Goal: Transaction & Acquisition: Purchase product/service

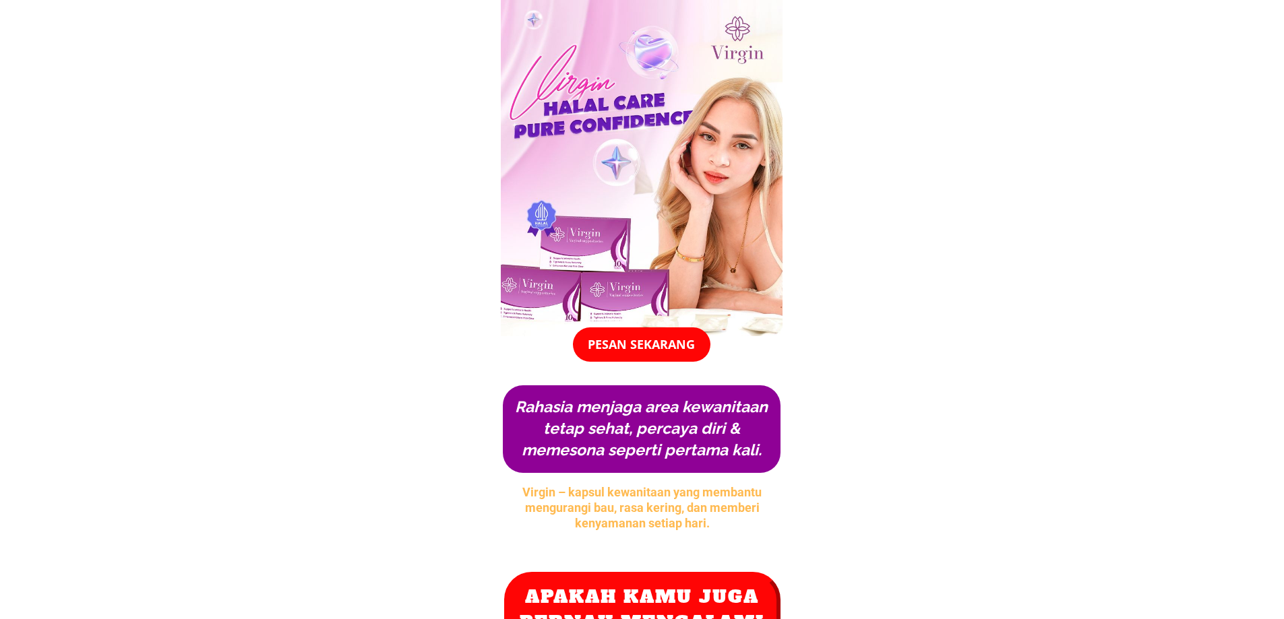
drag, startPoint x: 1109, startPoint y: 114, endPoint x: 1118, endPoint y: 279, distance: 165.3
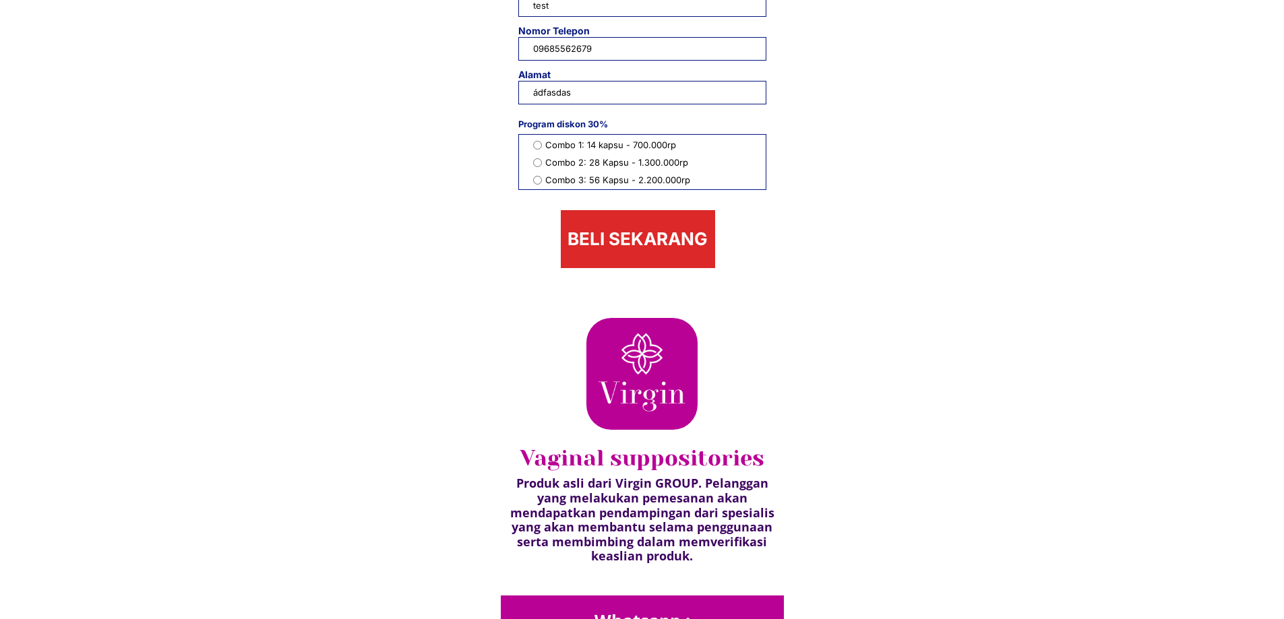
scroll to position [6125, 0]
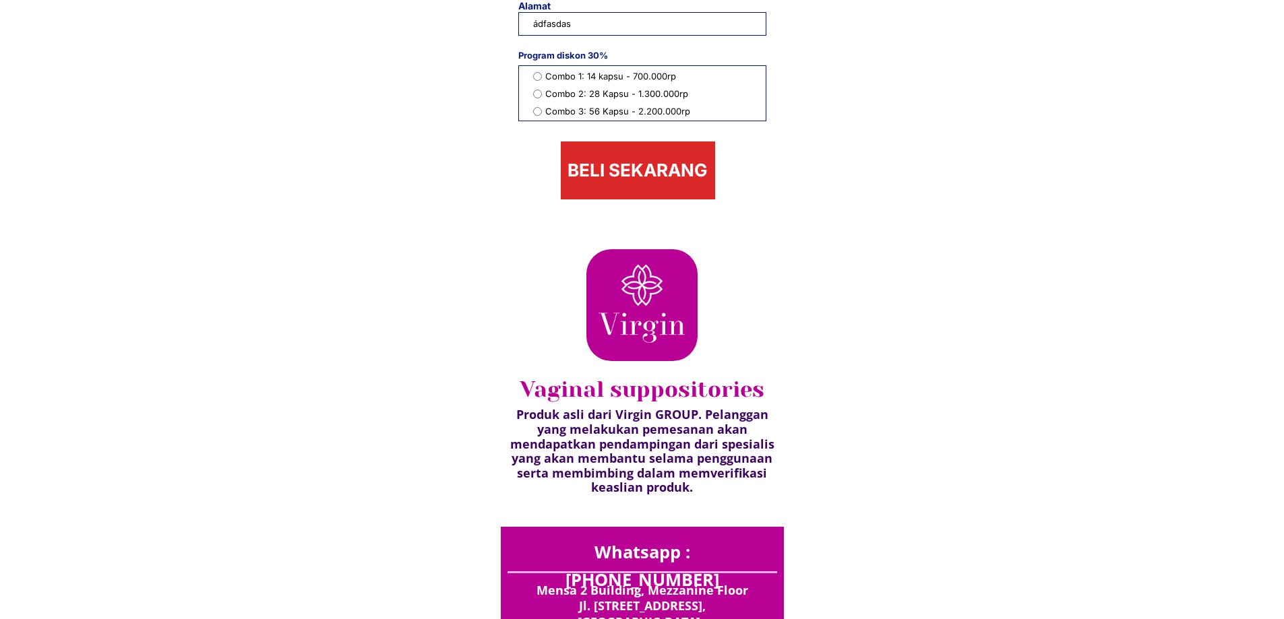
click at [694, 328] on div at bounding box center [642, 305] width 119 height 119
drag, startPoint x: 633, startPoint y: 299, endPoint x: 1071, endPoint y: 187, distance: 452.1
click at [684, 288] on div at bounding box center [642, 305] width 119 height 119
click at [683, 288] on div at bounding box center [642, 305] width 119 height 119
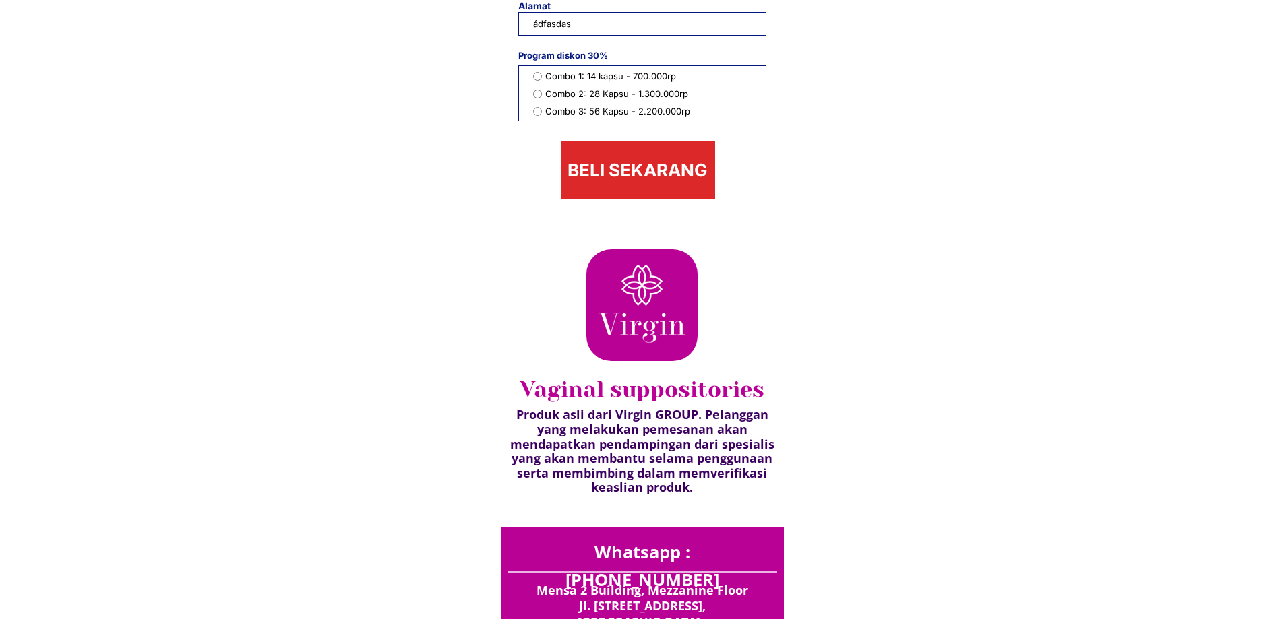
click at [683, 288] on div at bounding box center [642, 305] width 119 height 119
